Goal: Check status: Check status

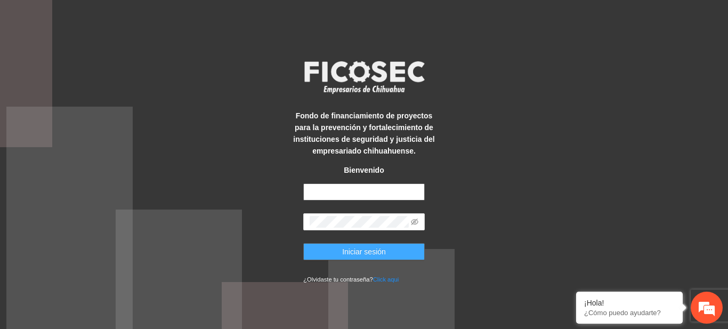
type input "**********"
click at [360, 252] on span "Iniciar sesión" at bounding box center [364, 252] width 44 height 12
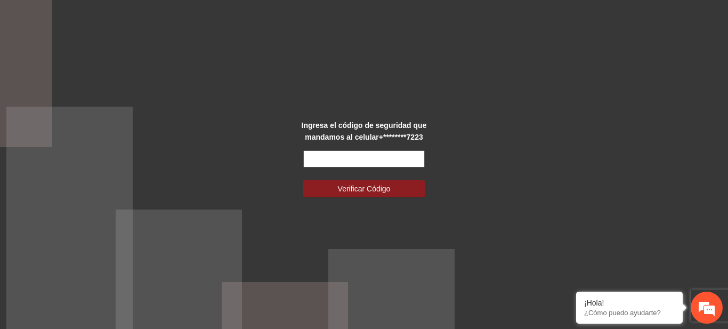
click at [309, 156] on input "text" at bounding box center [363, 158] width 121 height 17
type input "******"
click at [303, 180] on button "Verificar Código" at bounding box center [363, 188] width 121 height 17
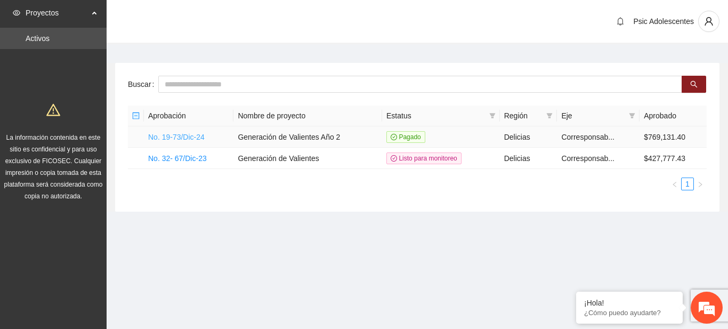
click at [200, 139] on link "No. 19-73/Dic-24" at bounding box center [176, 137] width 56 height 9
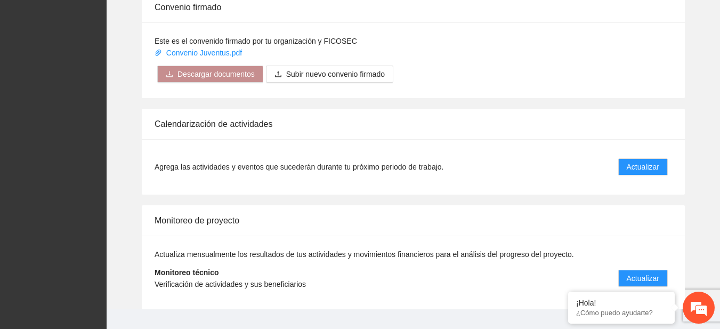
scroll to position [853, 0]
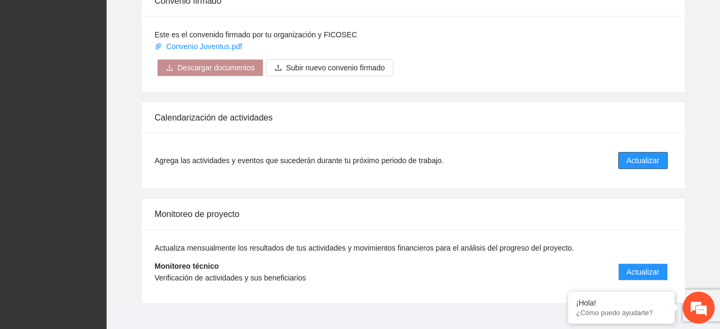
click at [628, 166] on span "Actualizar" at bounding box center [642, 160] width 32 height 12
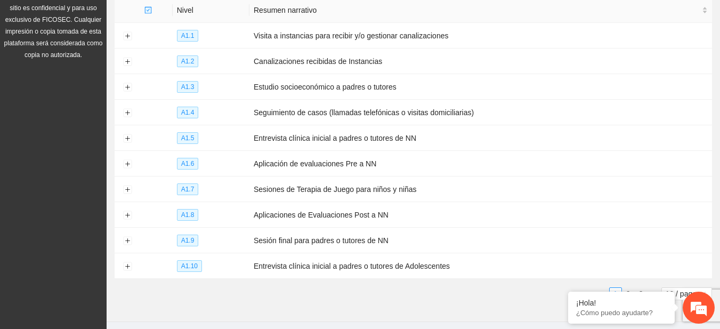
scroll to position [171, 0]
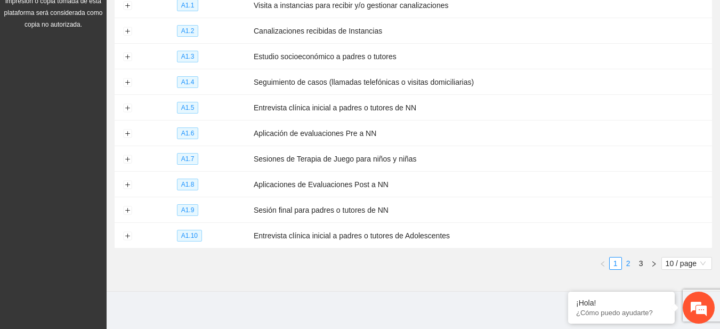
click at [629, 260] on link "2" at bounding box center [628, 263] width 12 height 12
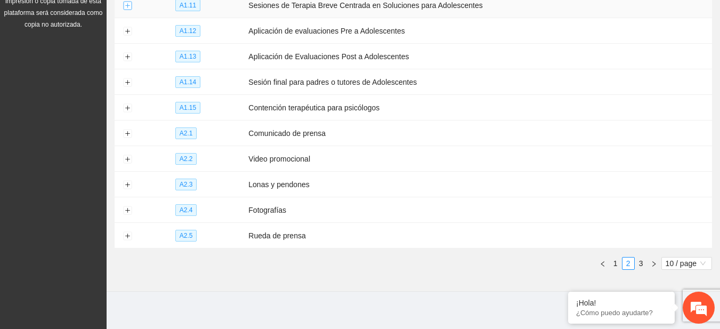
click at [126, 4] on button "Expand row" at bounding box center [127, 6] width 9 height 9
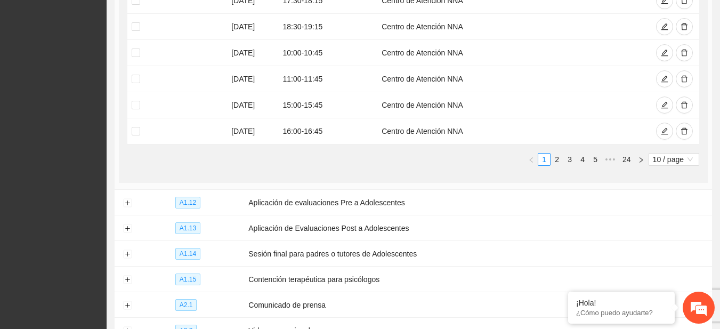
scroll to position [388, 0]
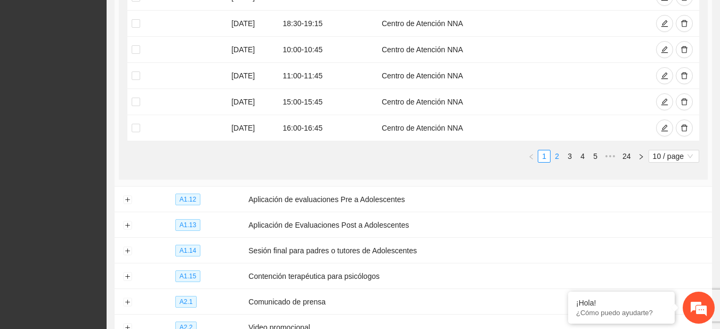
click at [558, 153] on link "2" at bounding box center [557, 156] width 12 height 12
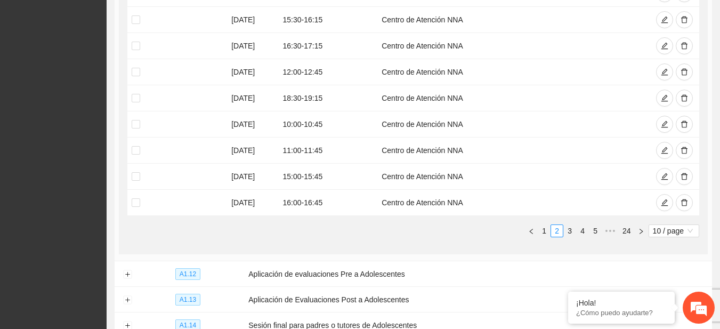
scroll to position [318, 0]
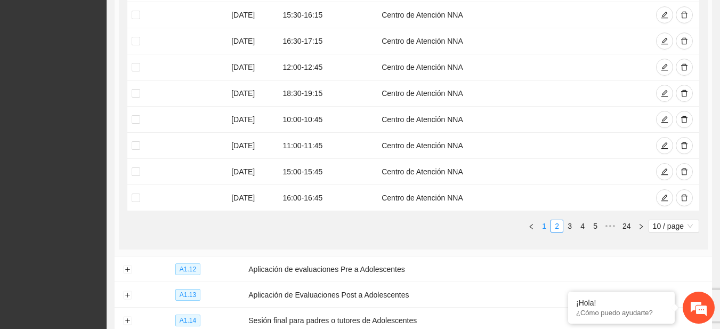
click at [546, 225] on link "1" at bounding box center [544, 226] width 12 height 12
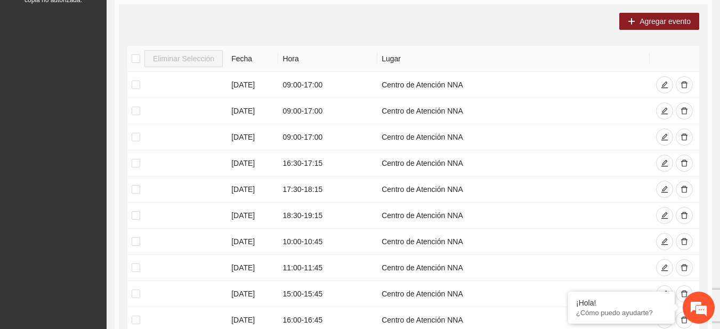
scroll to position [117, 0]
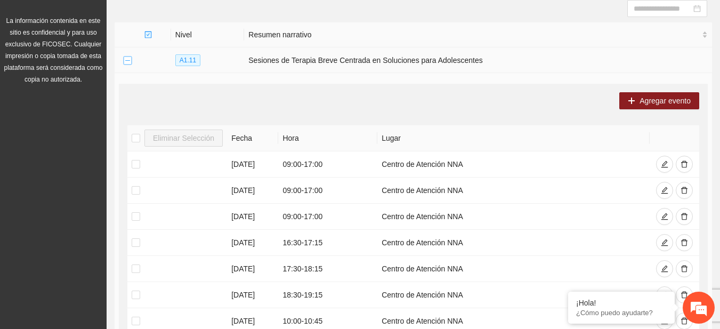
click at [129, 61] on button "Collapse row" at bounding box center [127, 60] width 9 height 9
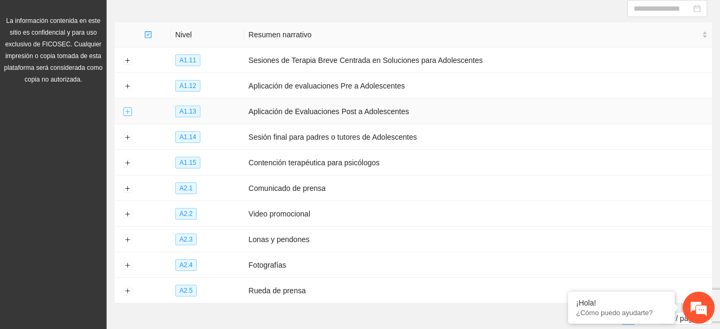
click at [126, 110] on button "Expand row" at bounding box center [127, 112] width 9 height 9
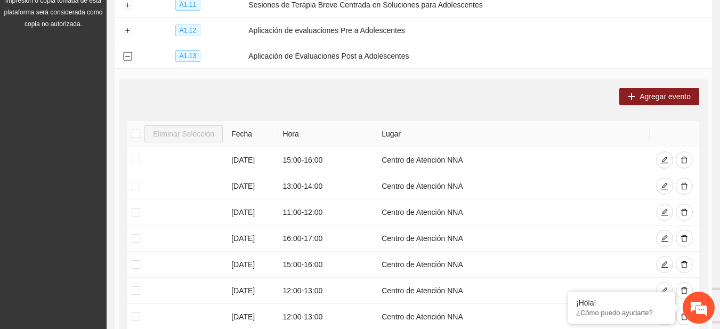
scroll to position [129, 0]
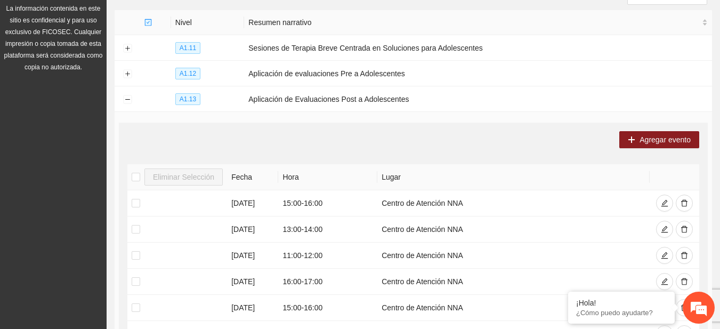
click at [718, 83] on section "Calendarización Aquí puedes ver los eventos programados dentro de las actividad…" at bounding box center [413, 277] width 613 height 725
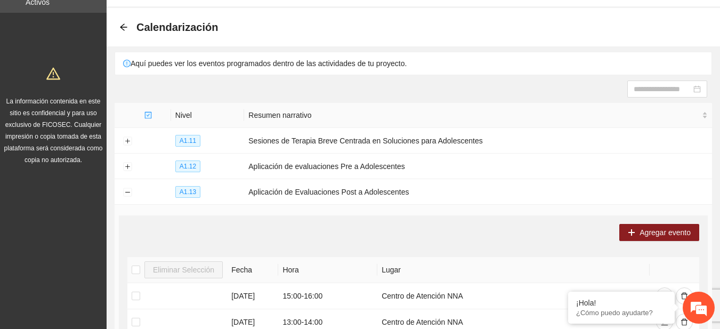
scroll to position [32, 0]
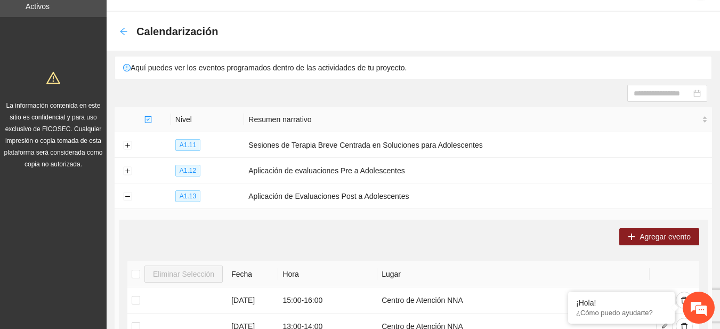
click at [125, 29] on icon "arrow-left" at bounding box center [123, 31] width 9 height 9
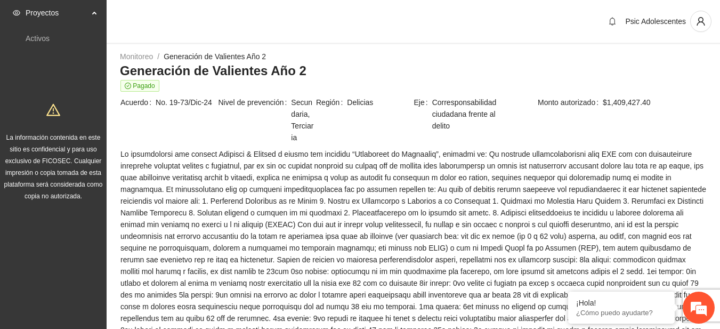
click at [318, 2] on div "Psic Adolescentes" at bounding box center [413, 22] width 613 height 44
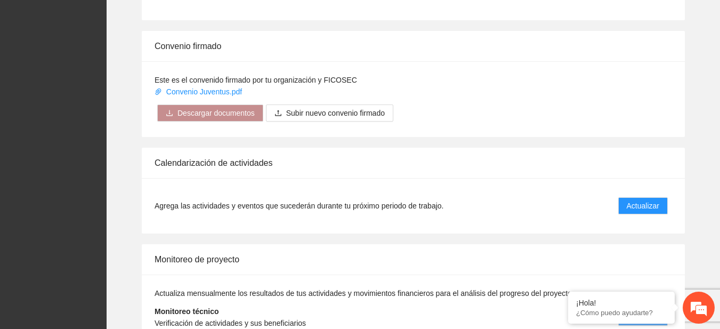
scroll to position [867, 0]
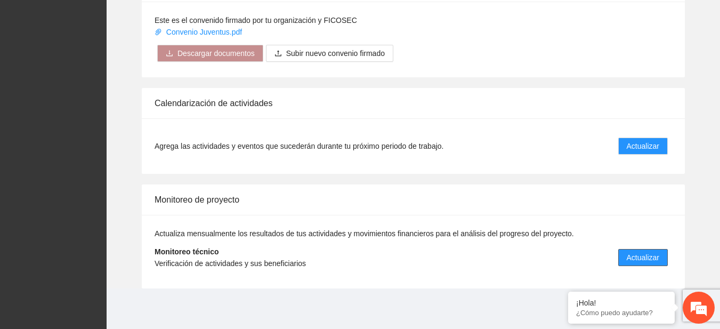
click at [631, 258] on span "Actualizar" at bounding box center [642, 257] width 32 height 12
